Goal: Task Accomplishment & Management: Use online tool/utility

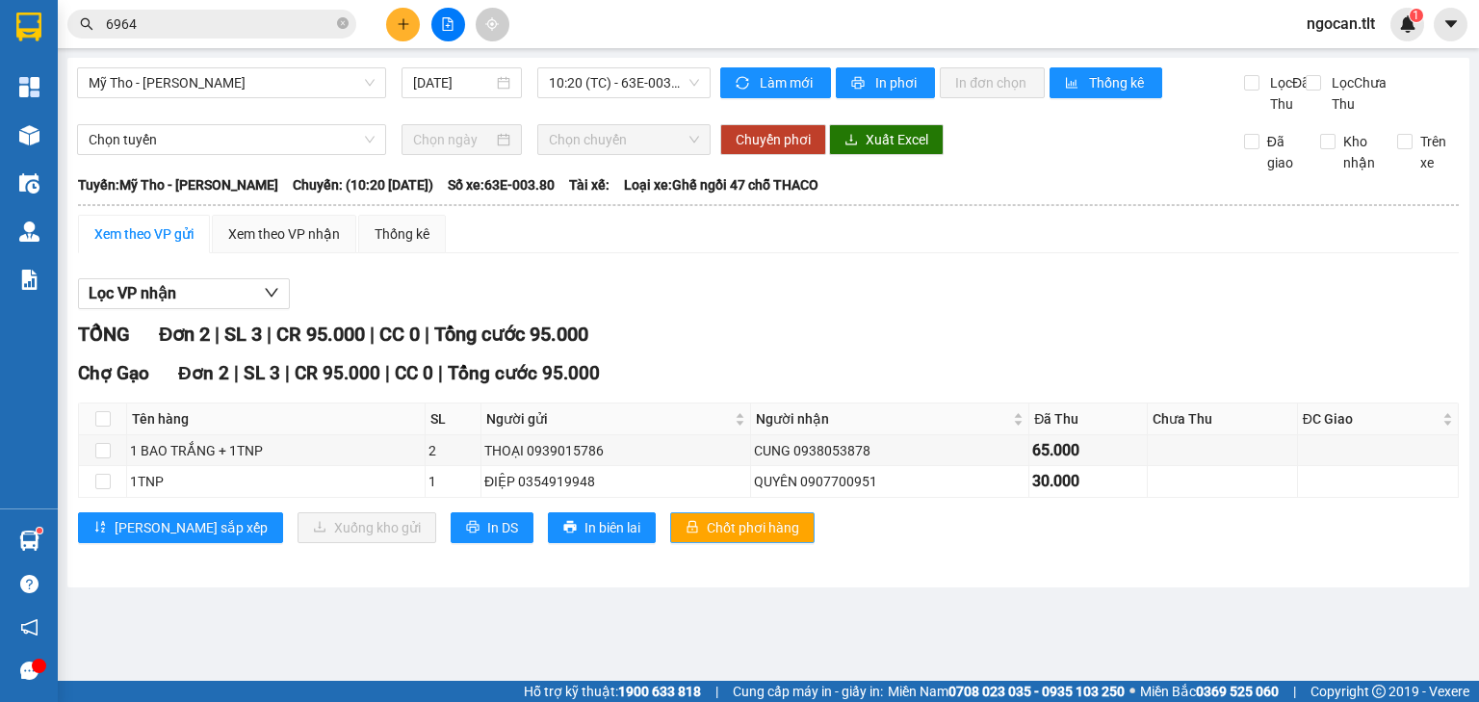
click at [707, 538] on span "Chốt phơi hàng" at bounding box center [753, 527] width 92 height 21
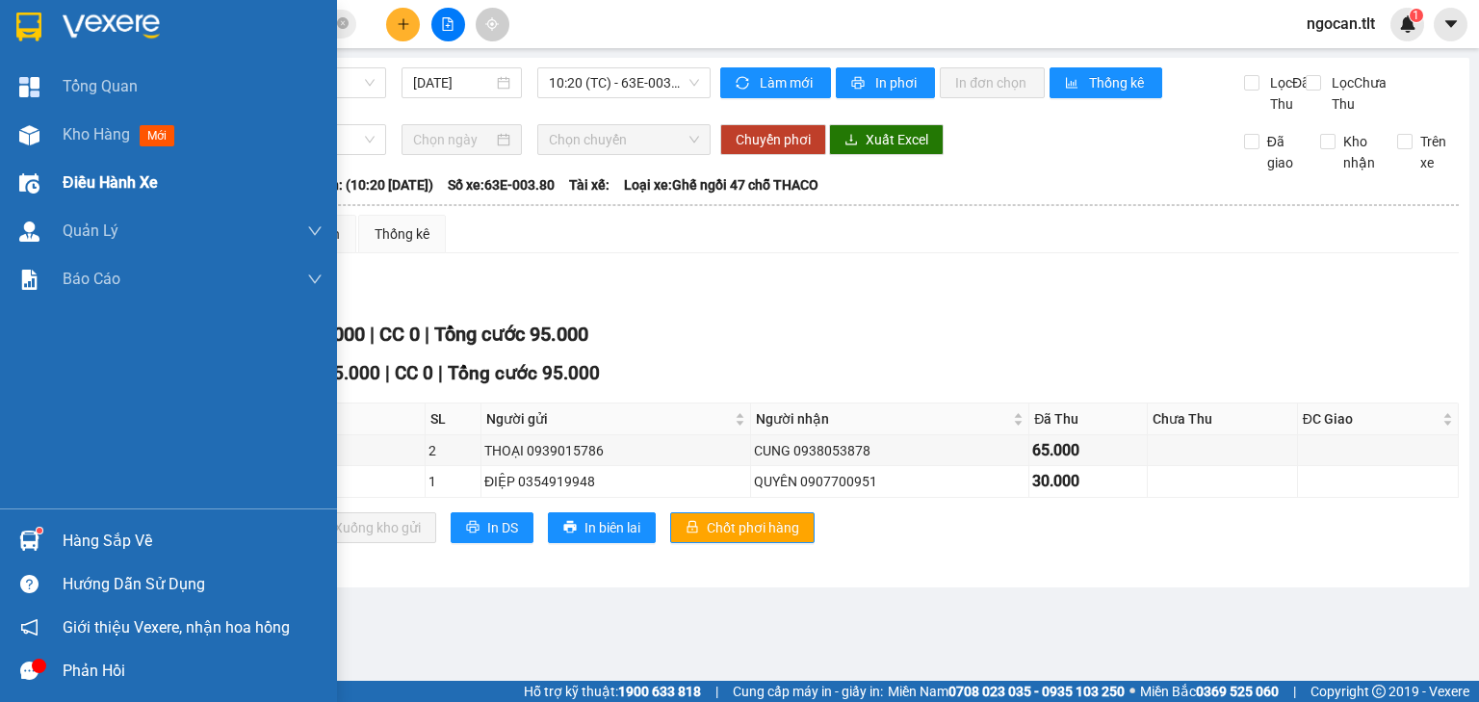
drag, startPoint x: 103, startPoint y: 143, endPoint x: 333, endPoint y: 159, distance: 230.6
click at [103, 145] on div "Kho hàng mới" at bounding box center [122, 134] width 119 height 24
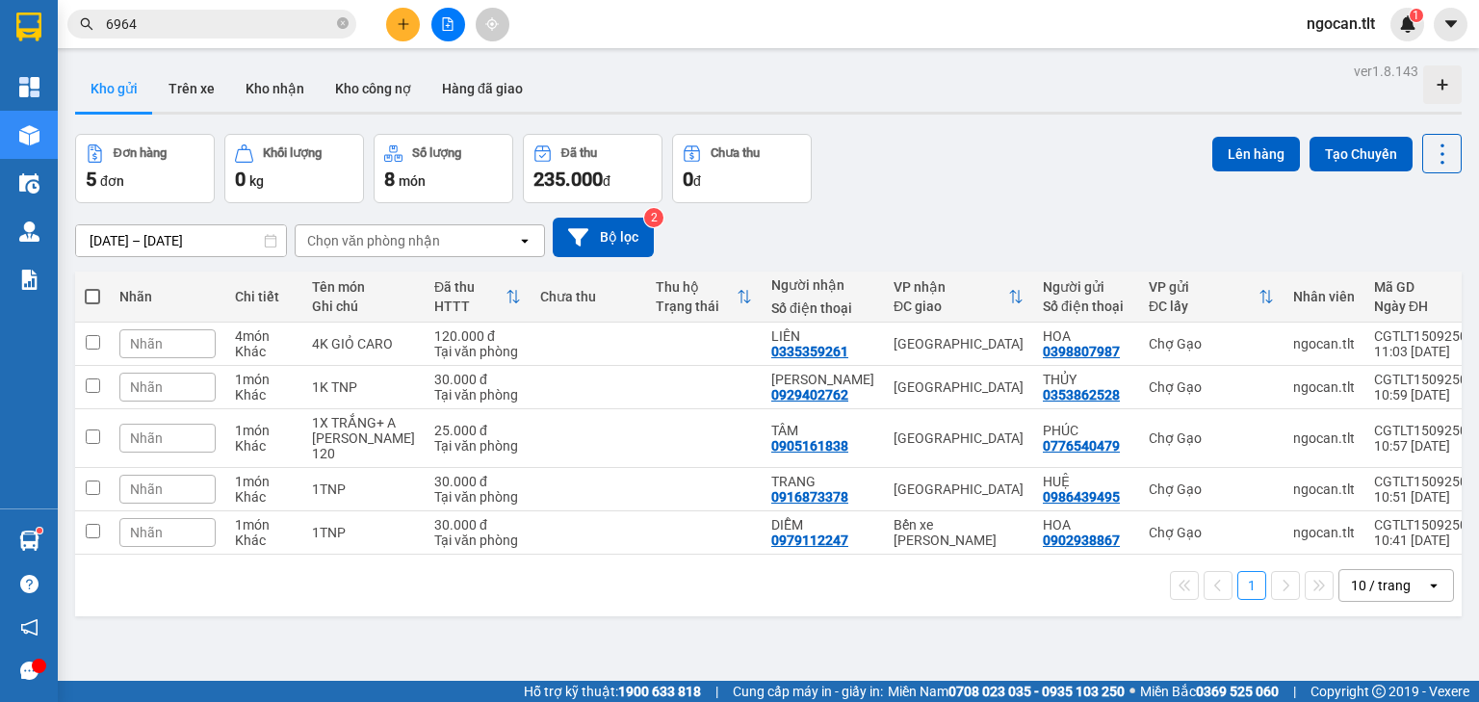
click at [94, 301] on span at bounding box center [92, 296] width 15 height 15
click at [92, 287] on input "checkbox" at bounding box center [92, 287] width 0 height 0
checkbox input "true"
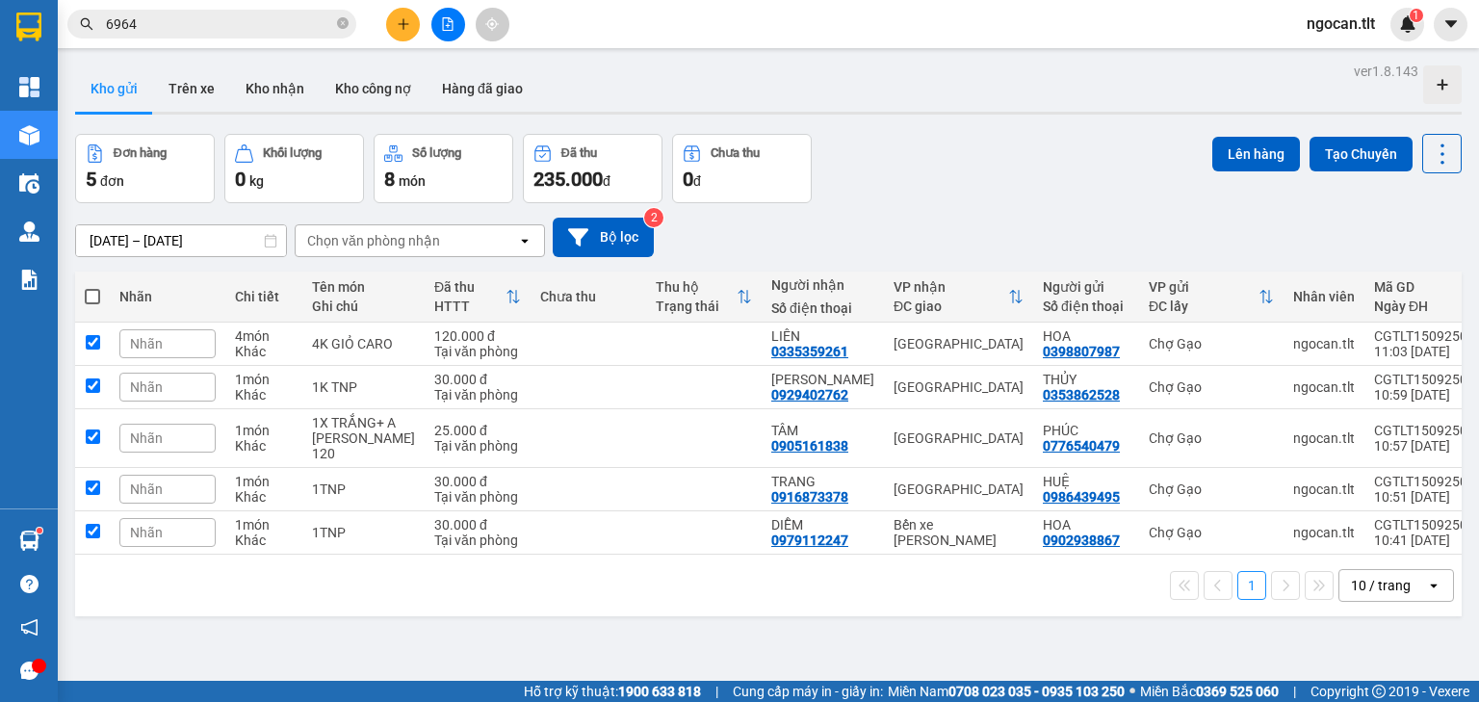
checkbox input "true"
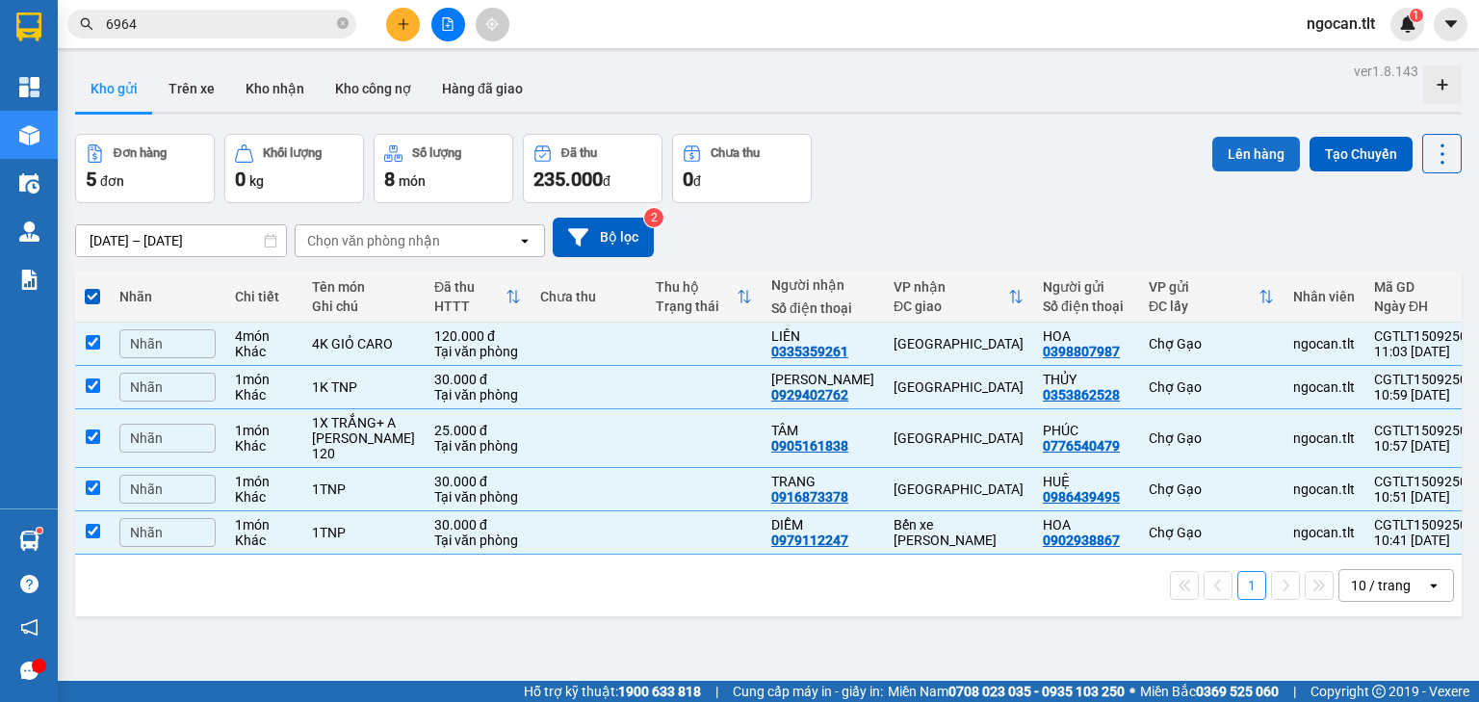
click at [1252, 168] on button "Lên hàng" at bounding box center [1256, 154] width 88 height 35
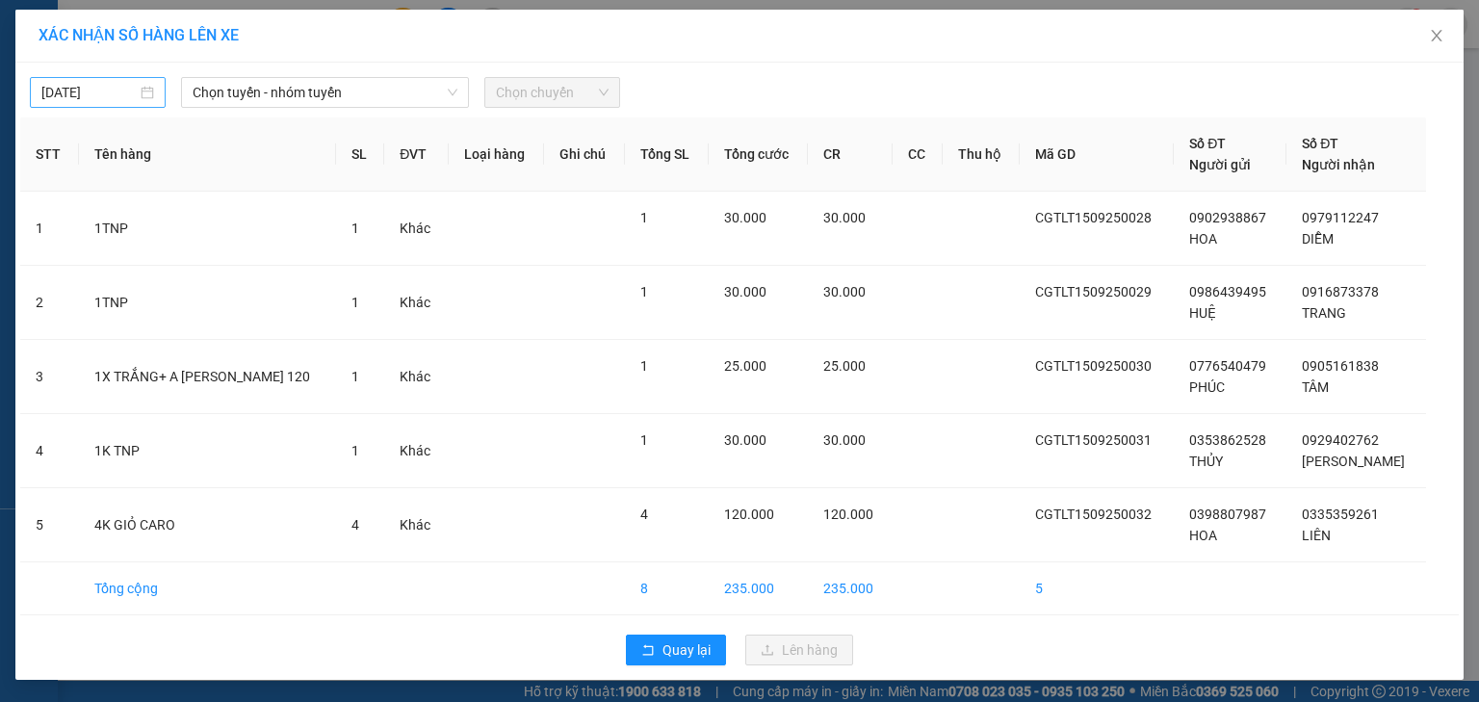
click at [101, 91] on input "[DATE]" at bounding box center [88, 92] width 95 height 21
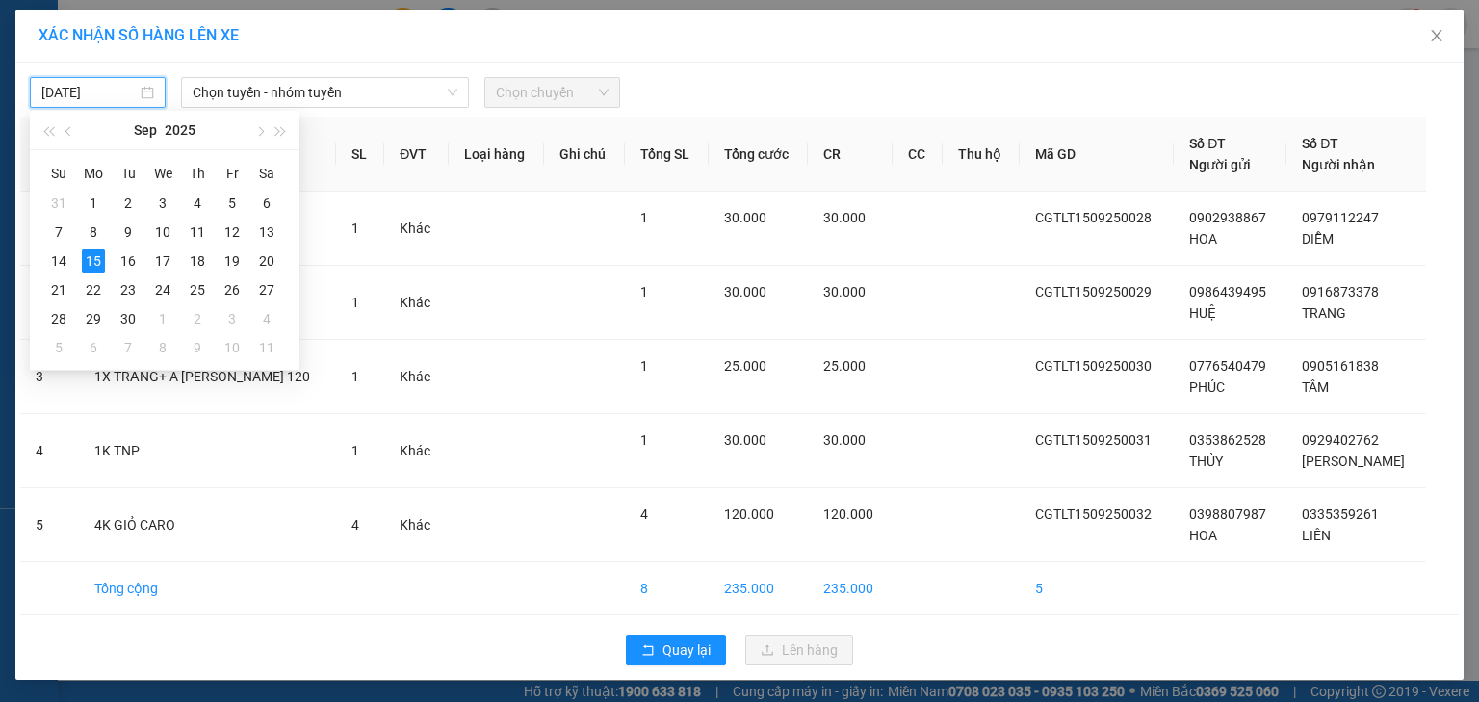
type input "[DATE]"
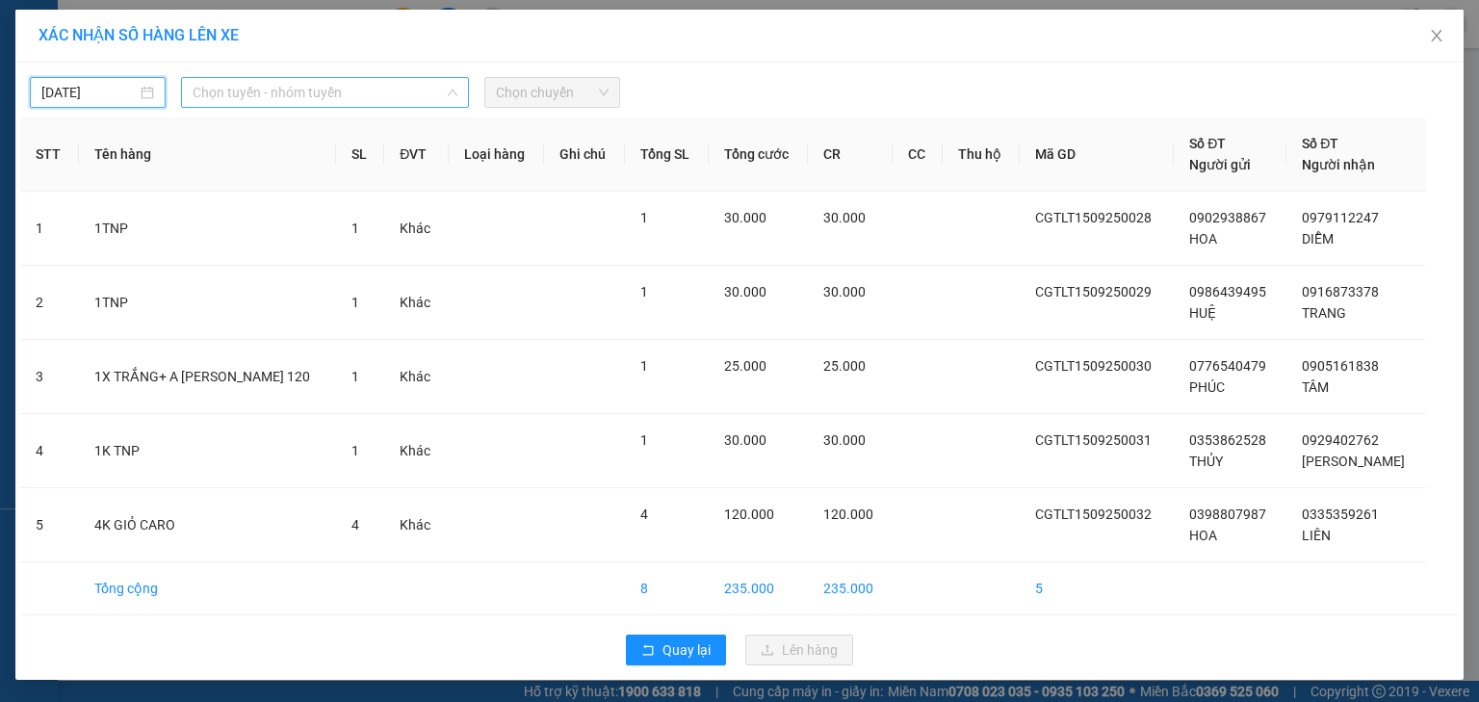
click at [393, 100] on span "Chọn tuyến - nhóm tuyến" at bounding box center [325, 92] width 265 height 29
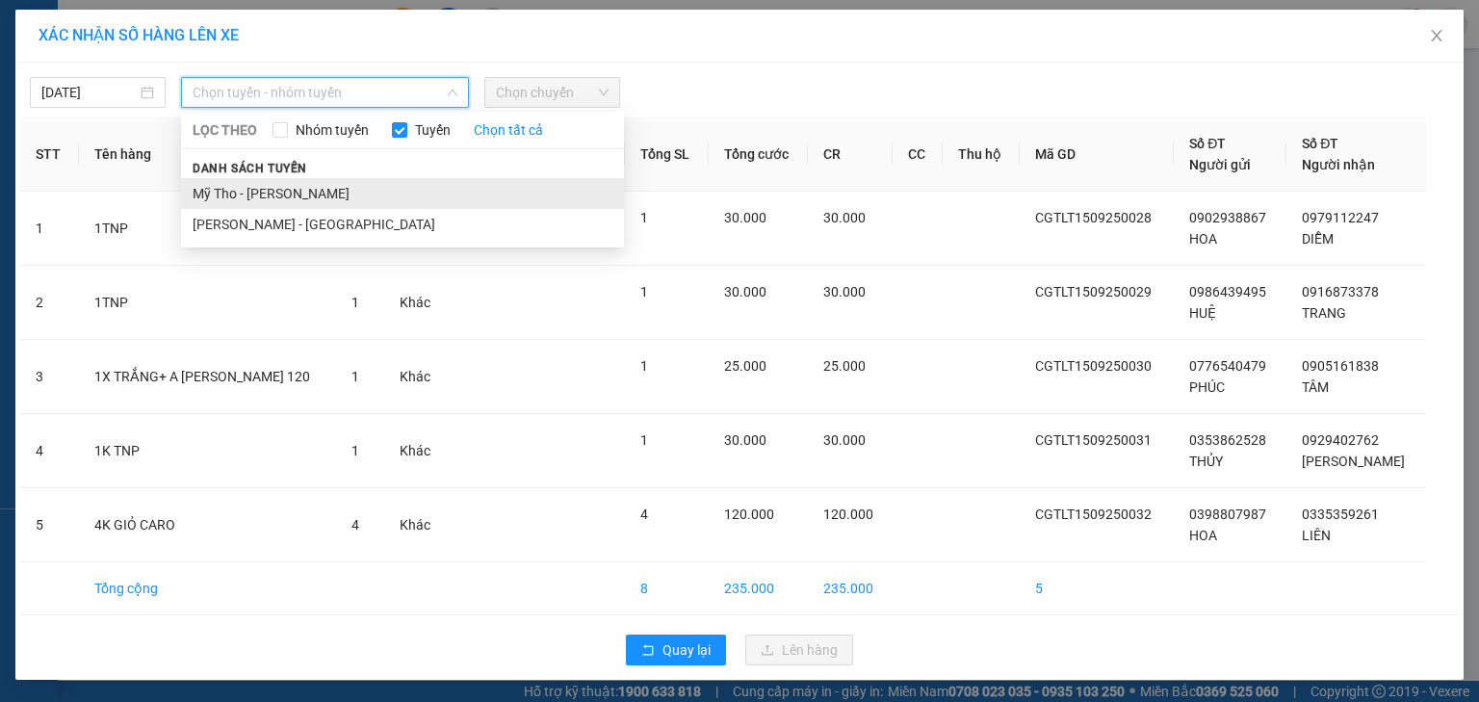
click at [239, 192] on li "Mỹ Tho - [PERSON_NAME]" at bounding box center [402, 193] width 443 height 31
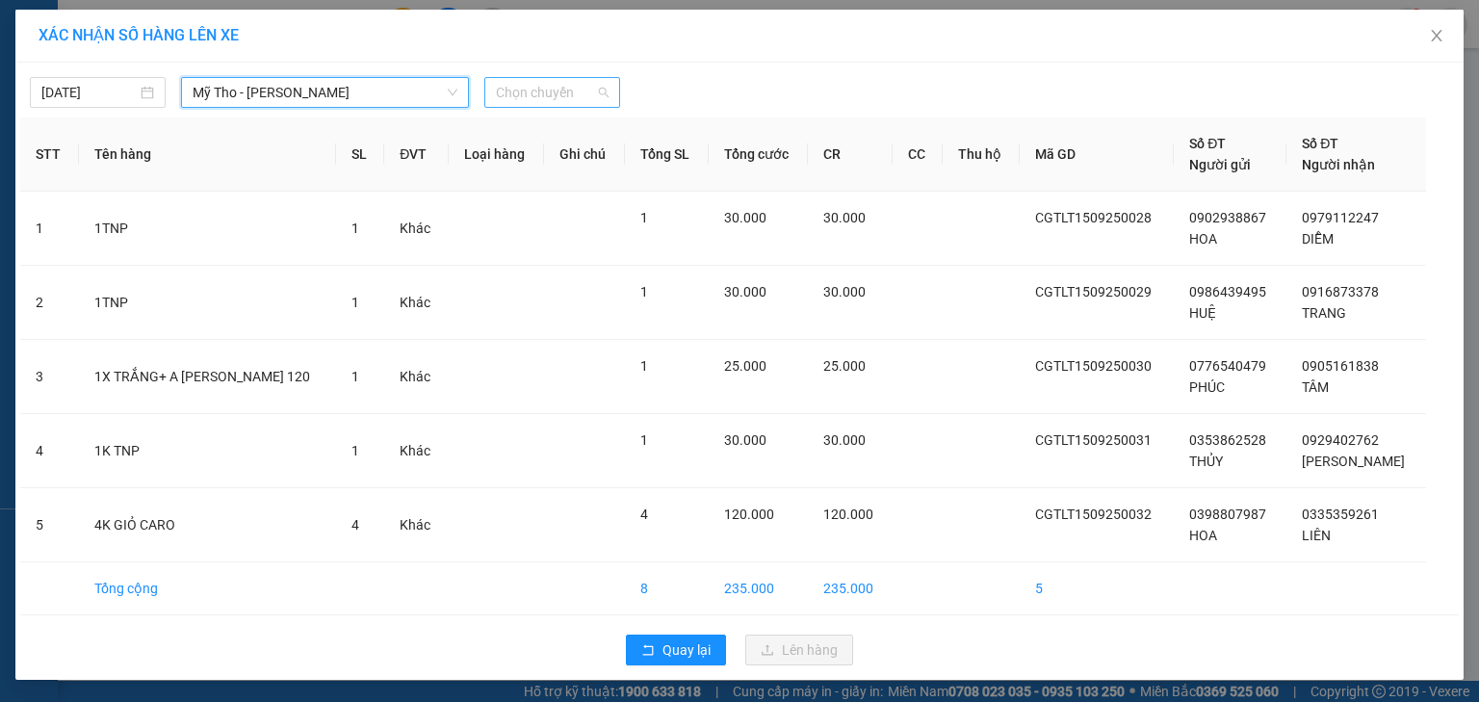
click at [574, 104] on span "Chọn chuyến" at bounding box center [552, 92] width 113 height 29
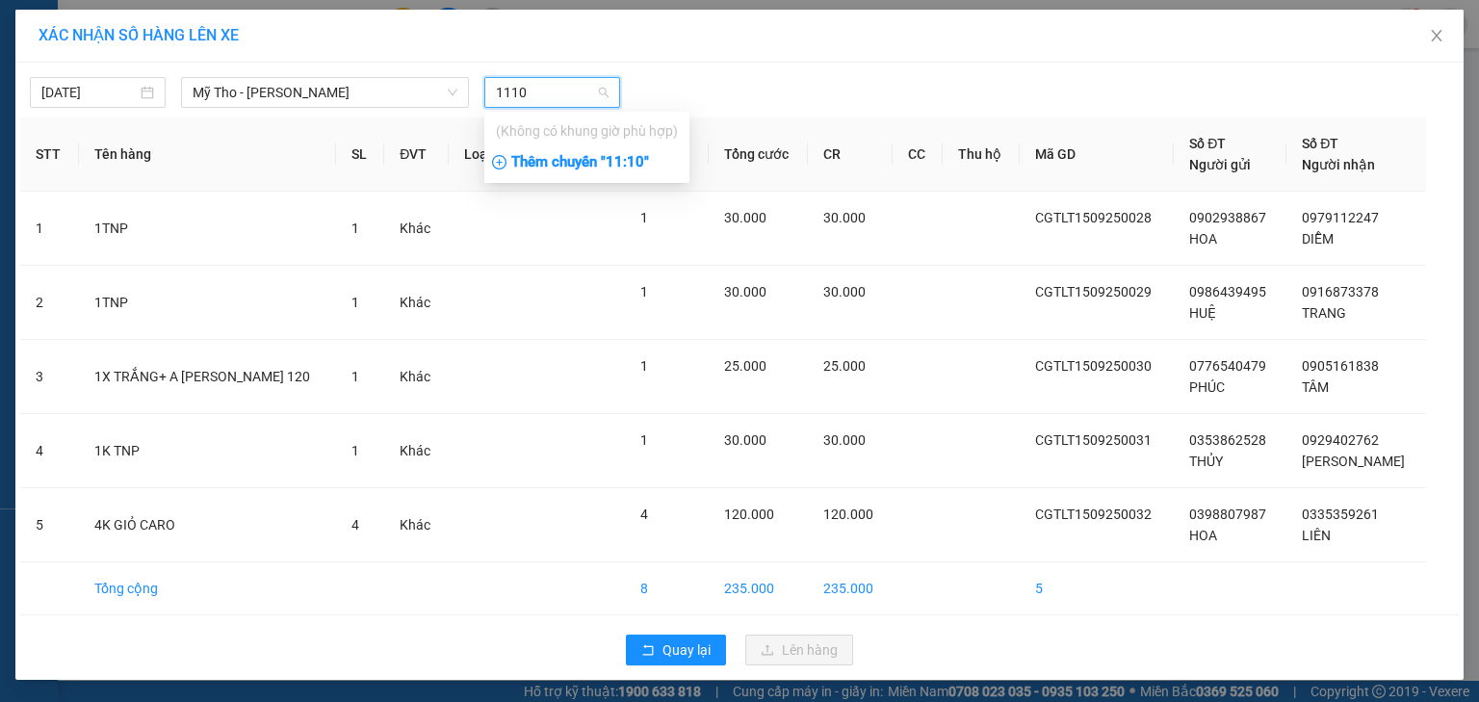
type input "1110"
click at [598, 168] on div "Thêm chuyến " 11:10 "" at bounding box center [586, 162] width 205 height 33
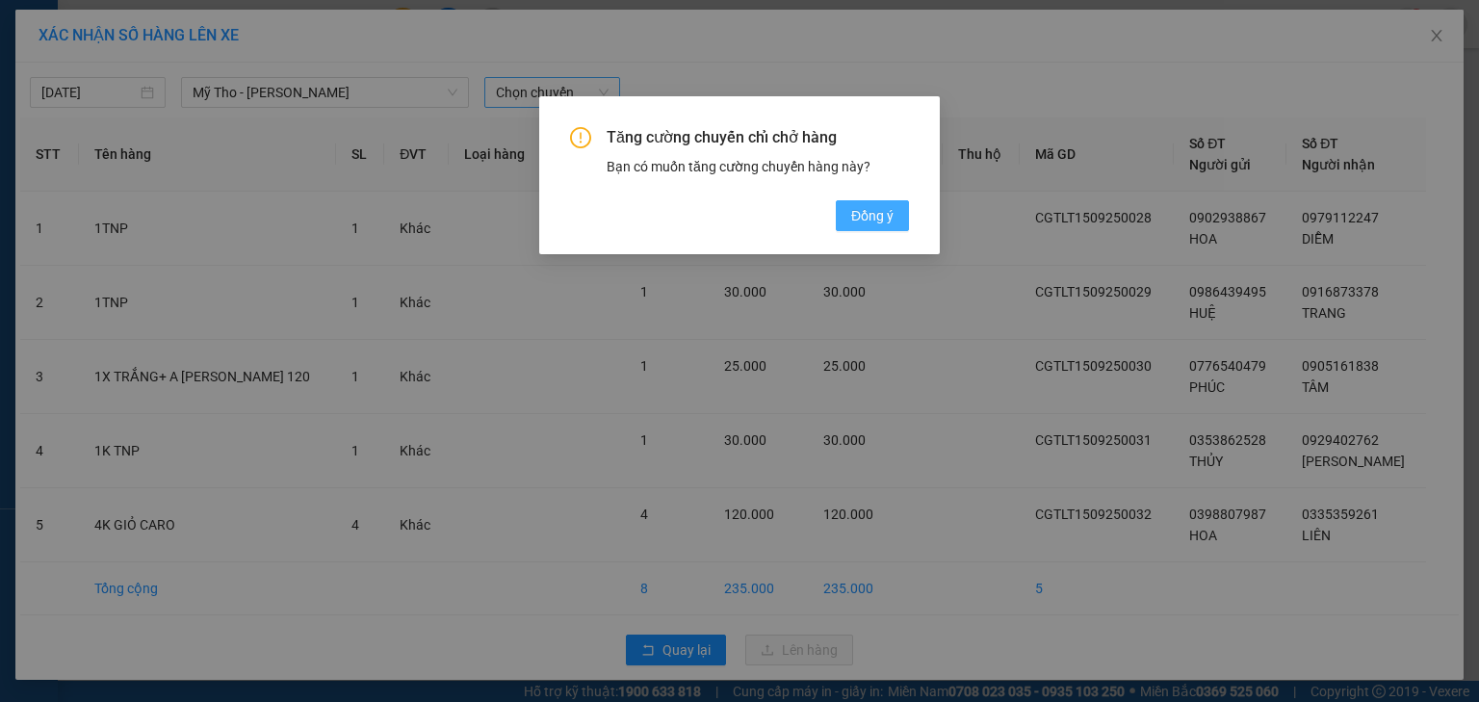
click at [883, 219] on span "Đồng ý" at bounding box center [872, 215] width 42 height 21
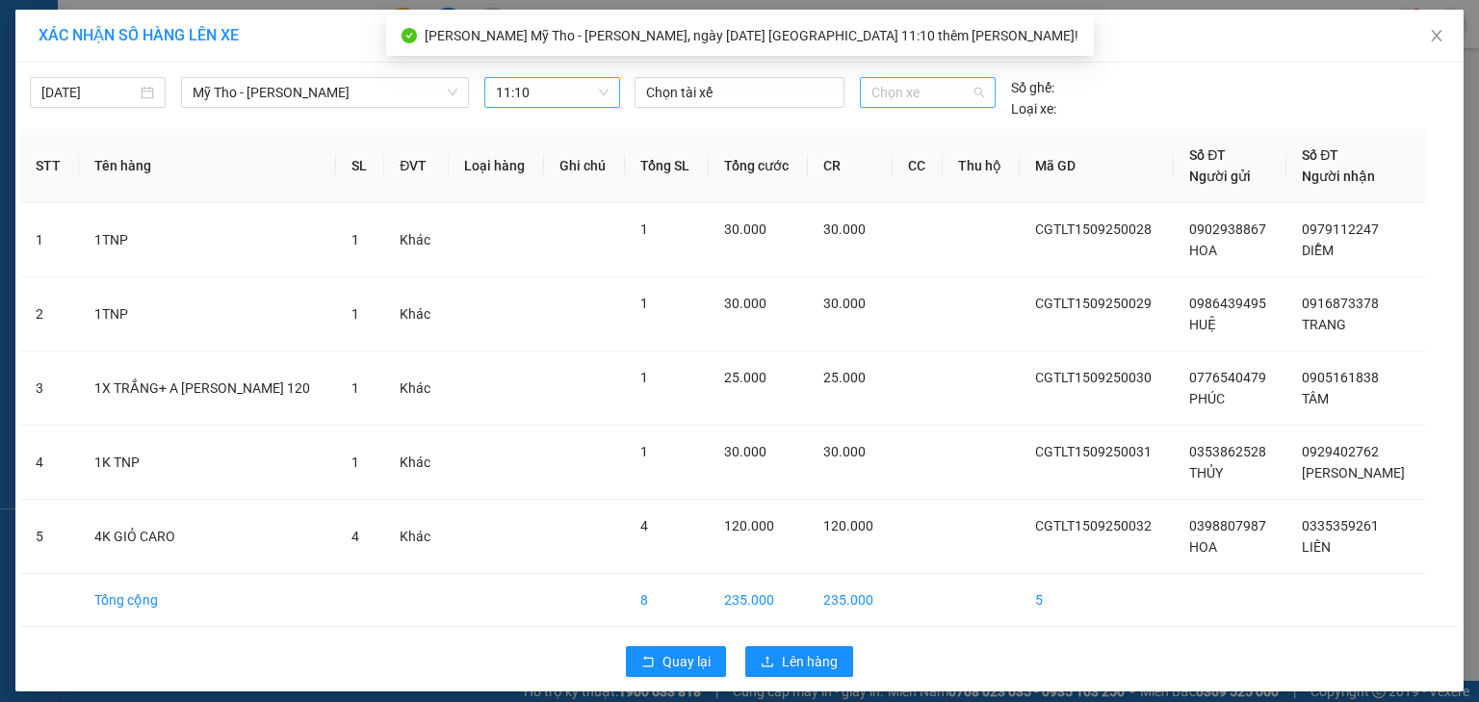
click at [927, 103] on span "Chọn xe" at bounding box center [927, 92] width 112 height 29
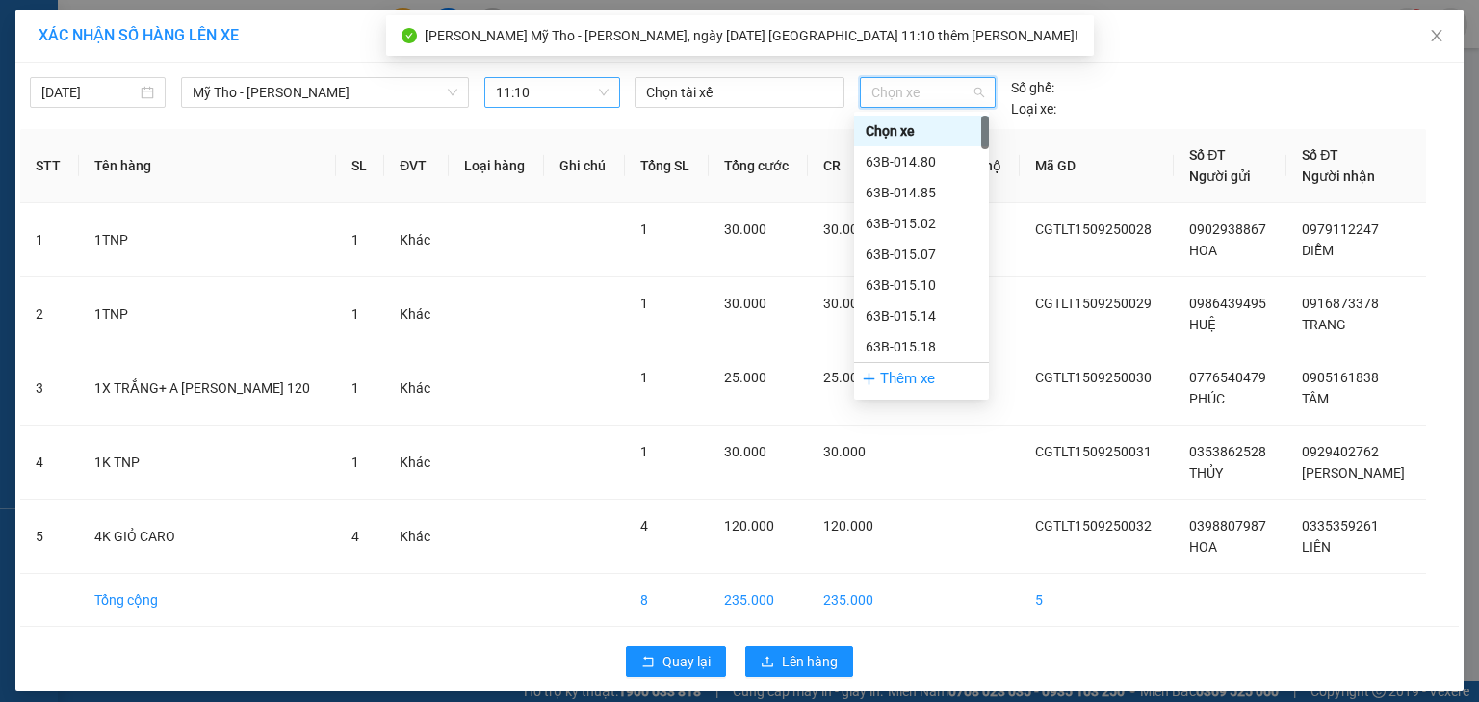
type input "8"
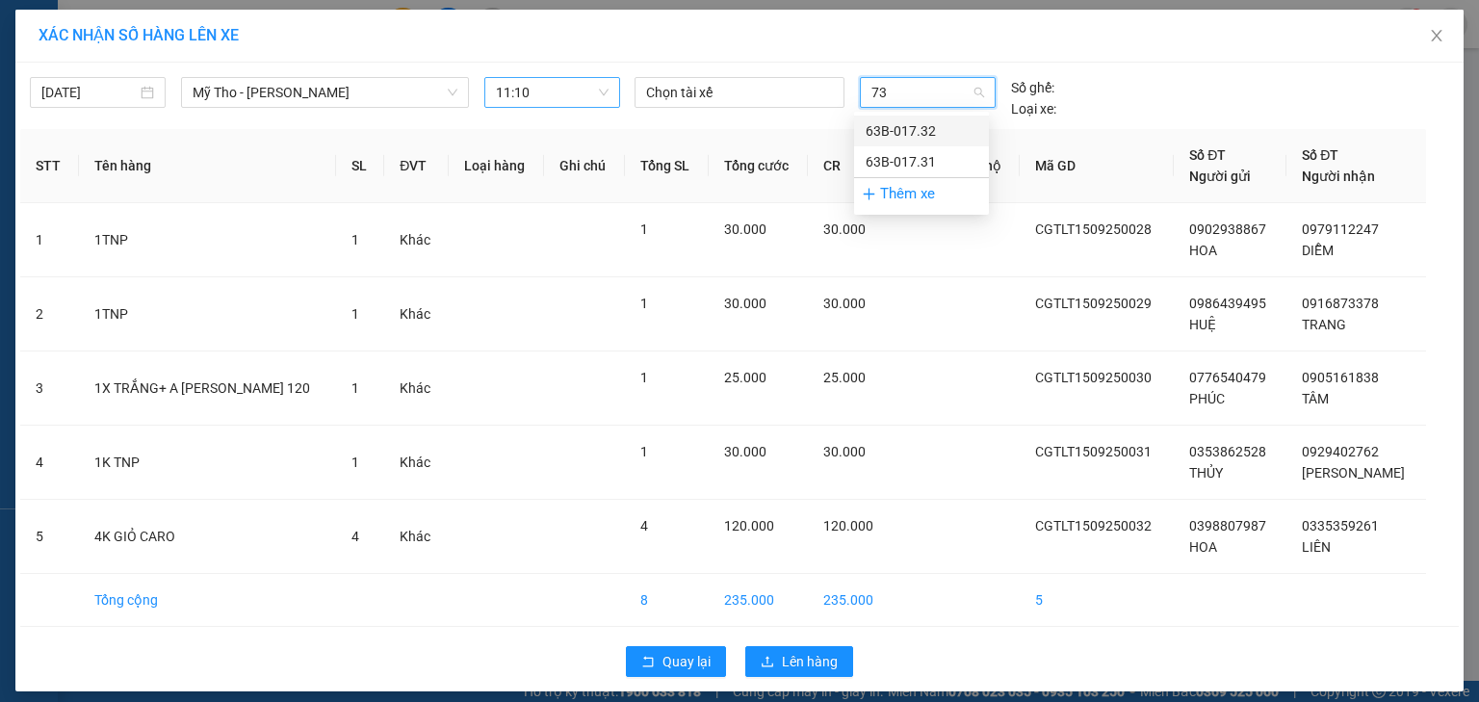
type input "7"
type input "830"
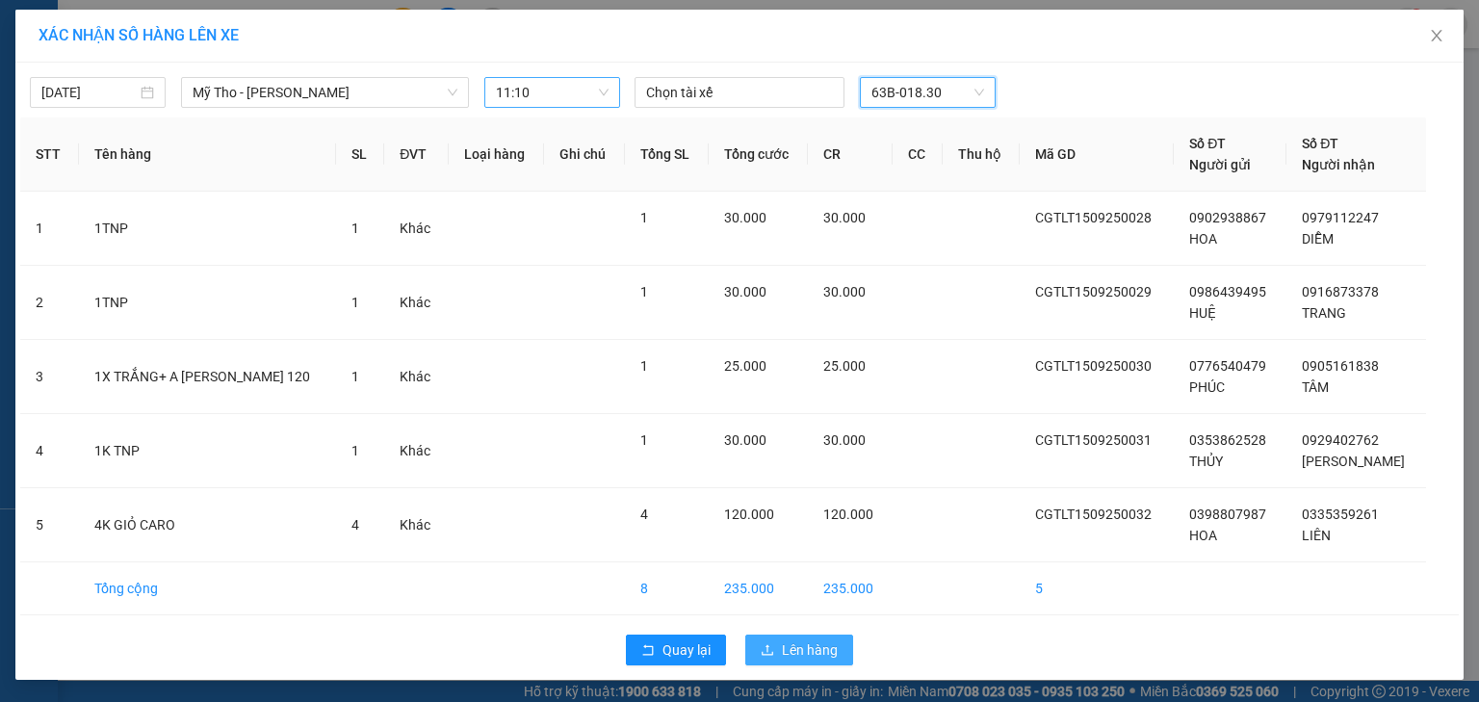
click at [789, 653] on span "Lên hàng" at bounding box center [810, 649] width 56 height 21
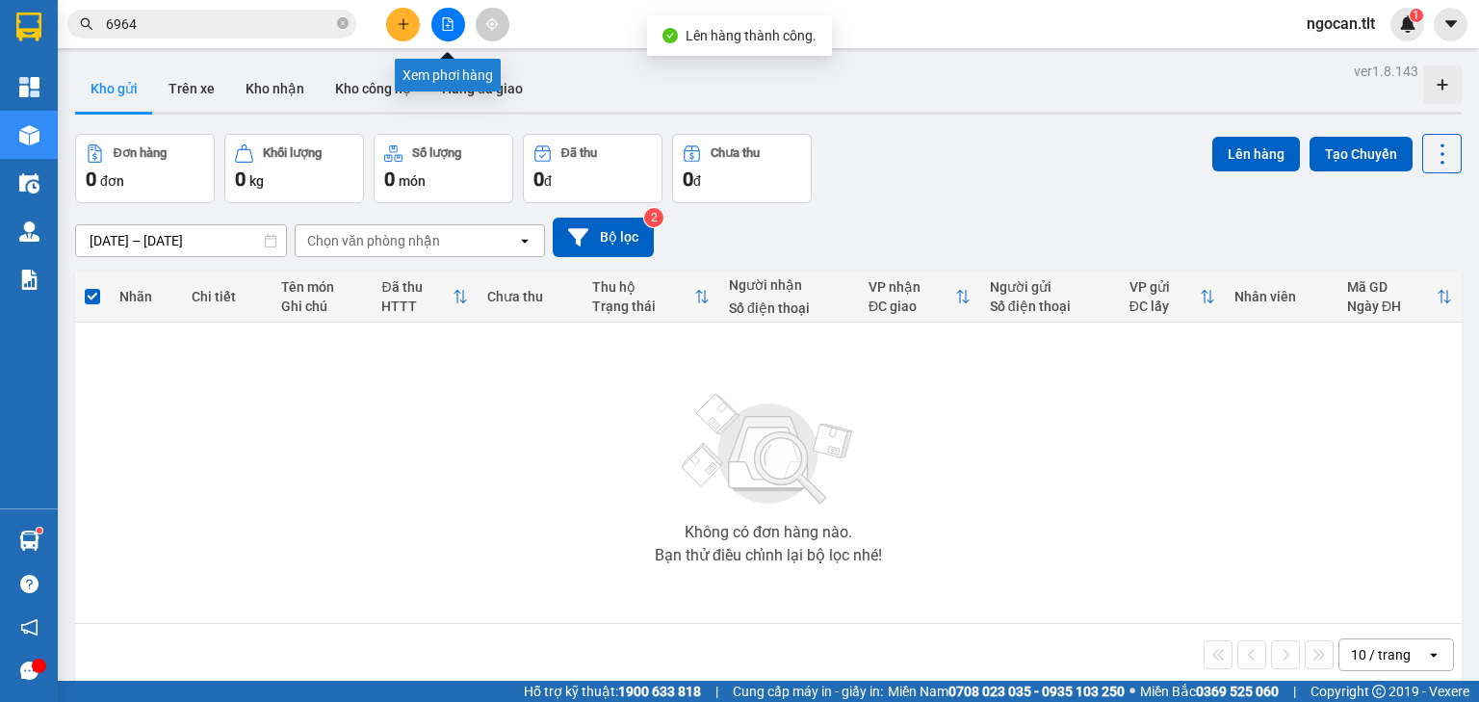
click at [435, 17] on button at bounding box center [448, 25] width 34 height 34
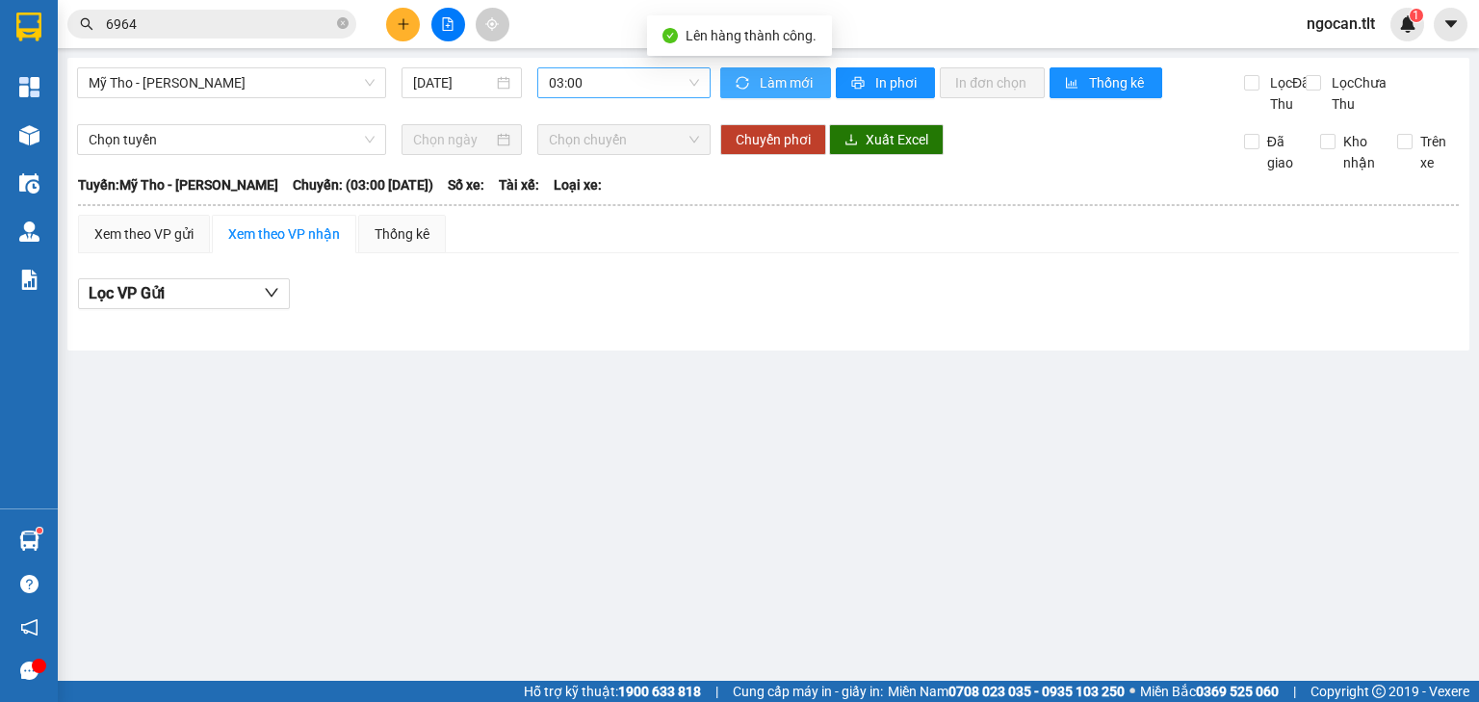
click at [735, 89] on span "sync" at bounding box center [743, 83] width 16 height 15
click at [631, 90] on span "03:00" at bounding box center [624, 82] width 151 height 29
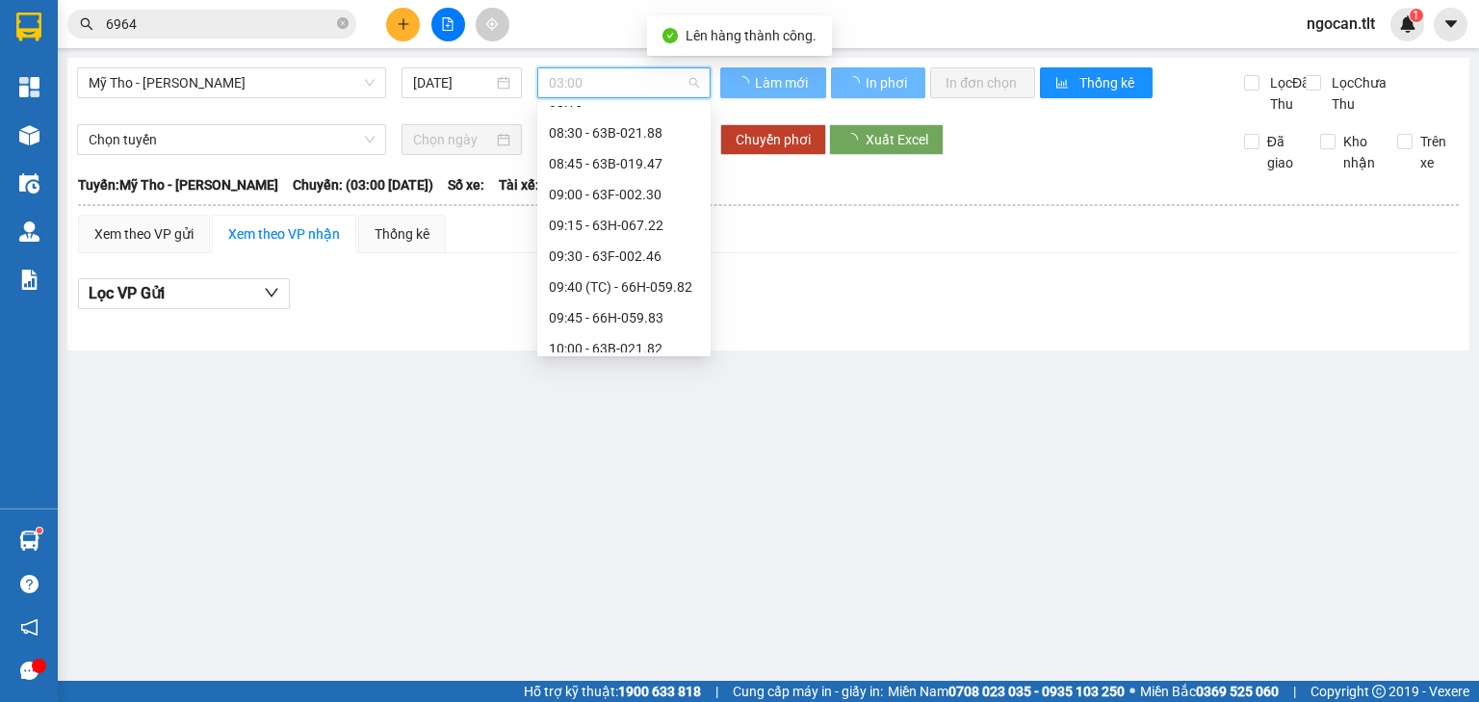
scroll to position [1155, 0]
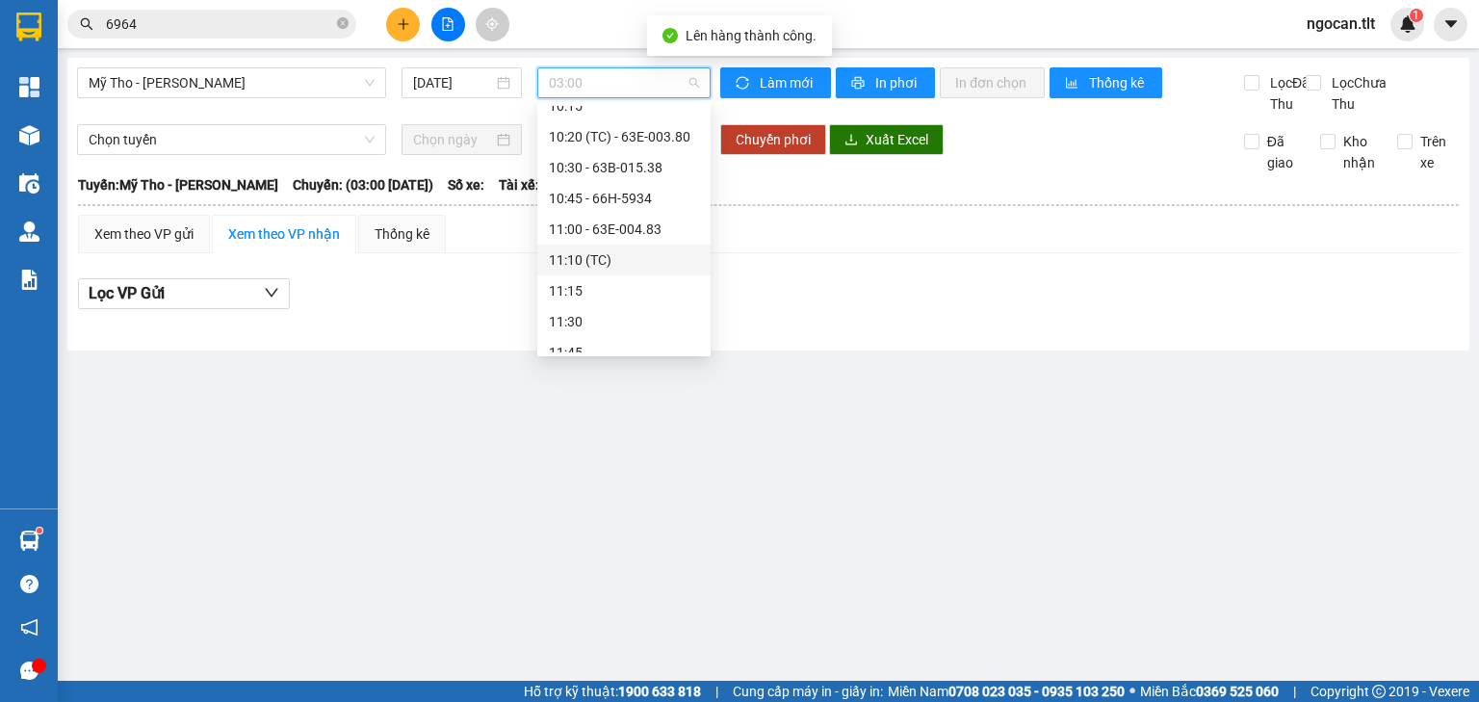
click at [612, 254] on div "11:10 (TC)" at bounding box center [624, 259] width 150 height 21
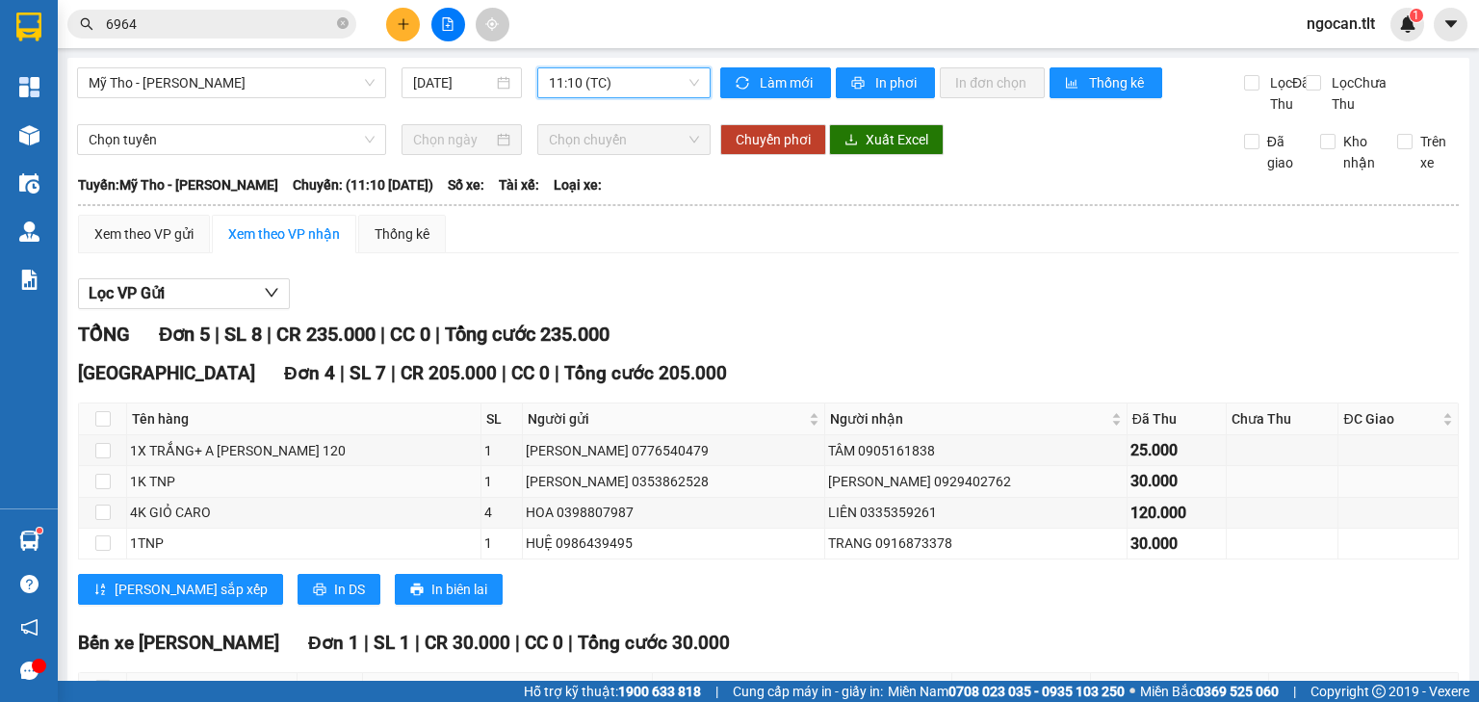
scroll to position [172, 0]
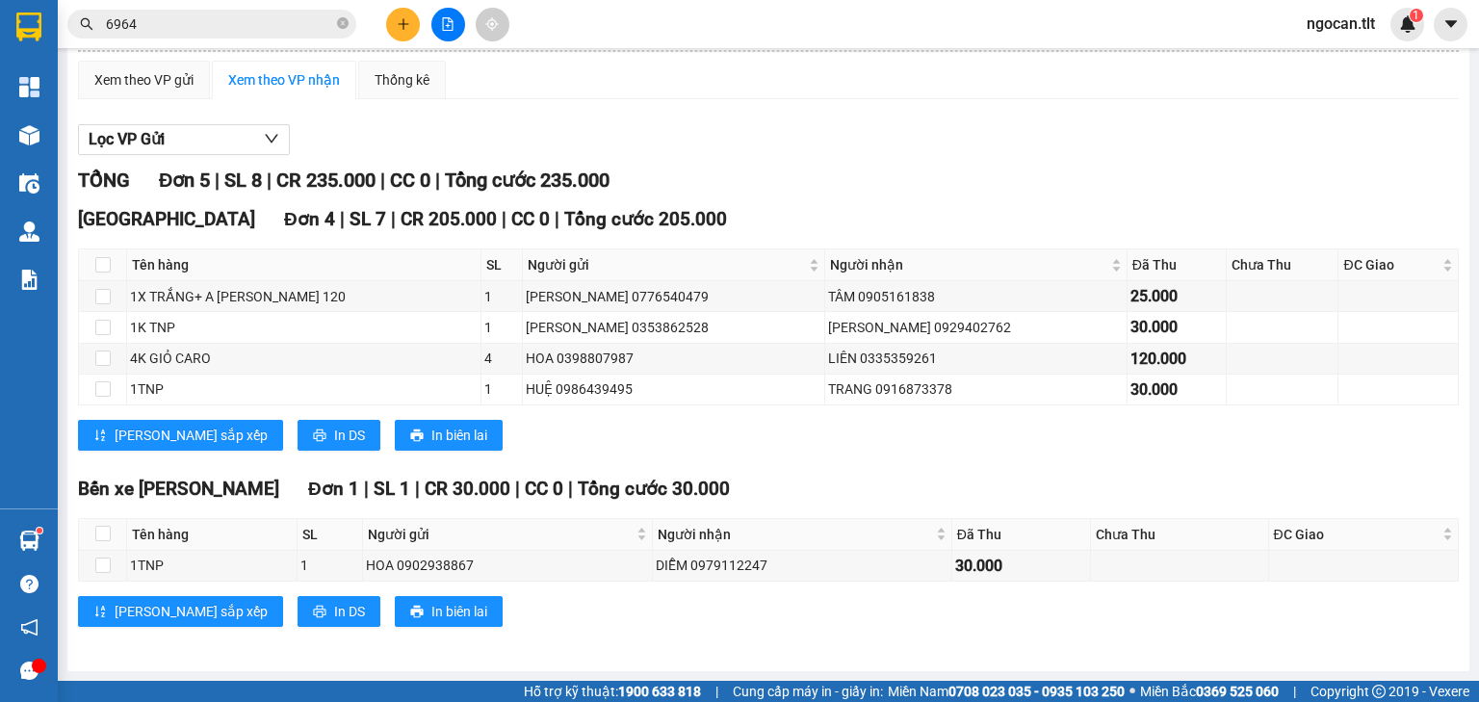
click at [254, 452] on div "[GEOGRAPHIC_DATA] 4 | SL 7 | CR 205.000 | CC 0 | [PERSON_NAME] 205.000 Tên hàng…" at bounding box center [768, 334] width 1380 height 259
click at [262, 418] on div "[GEOGRAPHIC_DATA] 4 | SL 7 | CR 205.000 | CC 0 | [PERSON_NAME] 205.000 Tên hàng…" at bounding box center [768, 334] width 1380 height 259
click at [313, 439] on icon "printer" at bounding box center [319, 434] width 13 height 13
click at [137, 64] on div "Xem theo VP gửi" at bounding box center [144, 80] width 132 height 39
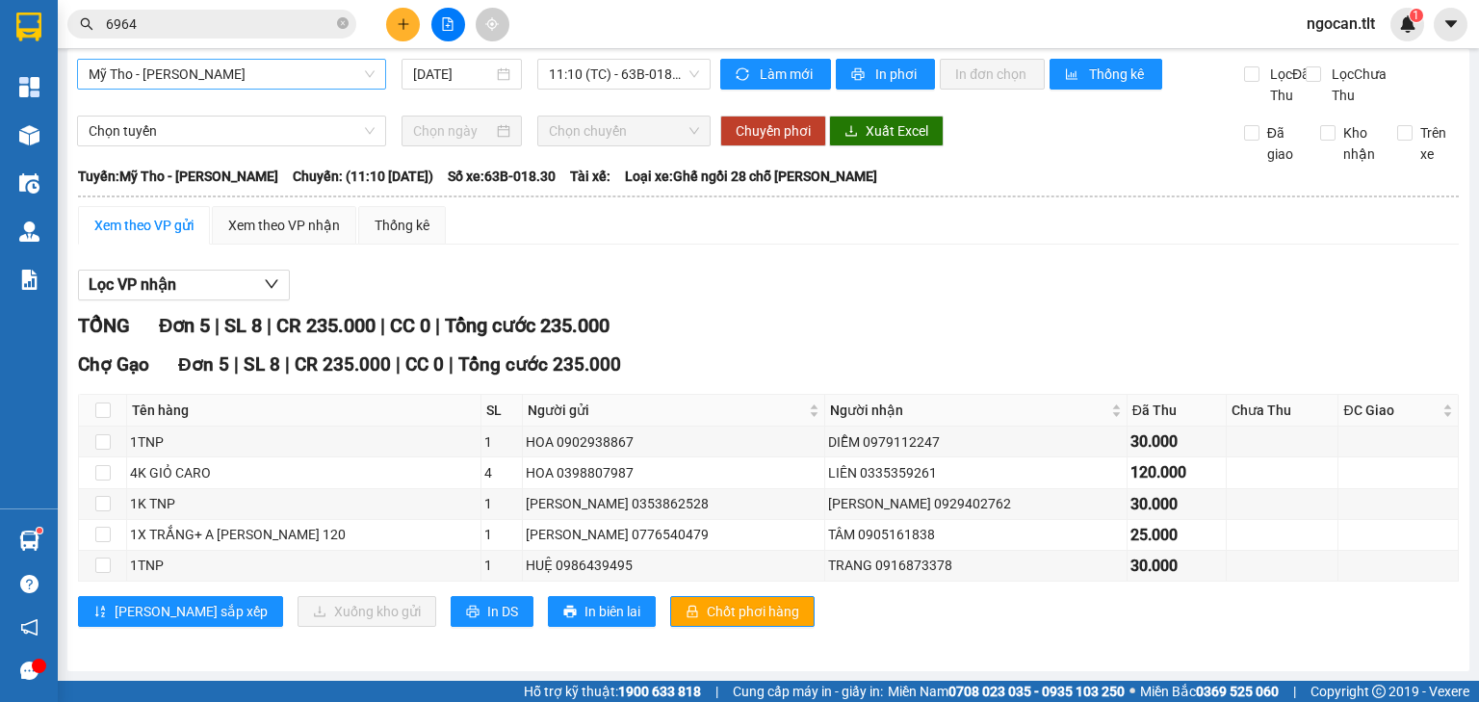
scroll to position [27, 0]
click at [707, 603] on span "Chốt phơi hàng" at bounding box center [753, 611] width 92 height 21
